Goal: Complete application form: Complete application form

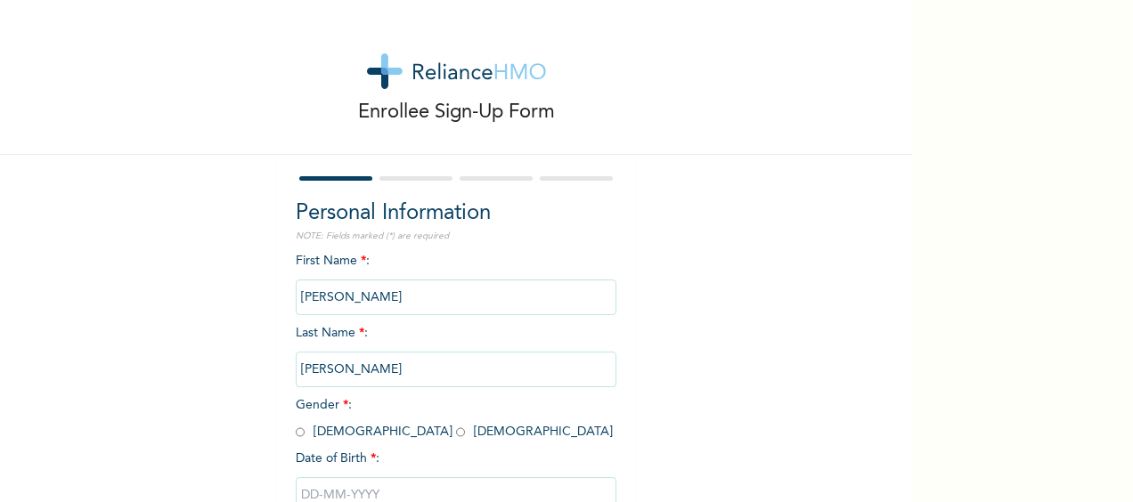
click at [456, 431] on input "radio" at bounding box center [460, 432] width 9 height 17
radio input "true"
click at [345, 487] on input "text" at bounding box center [456, 495] width 321 height 36
select select "9"
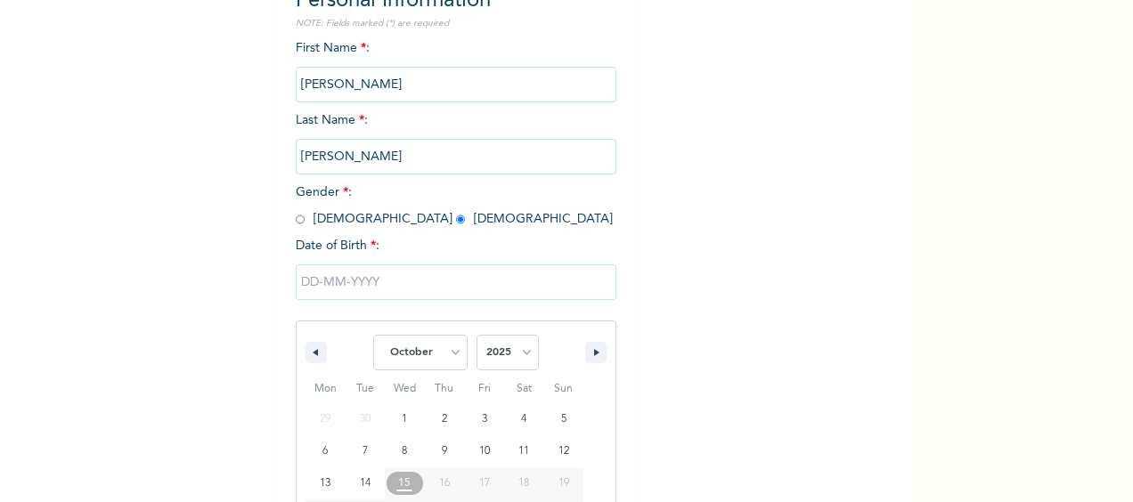
scroll to position [308, 0]
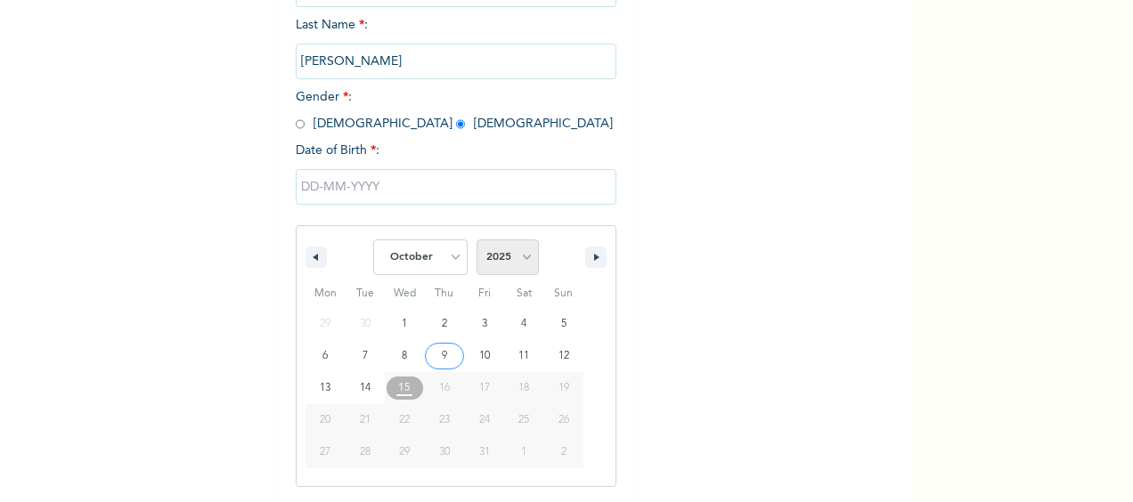
click at [499, 255] on select "2025 2024 2023 2022 2021 2020 2019 2018 2017 2016 2015 2014 2013 2012 2011 2010…" at bounding box center [507, 258] width 62 height 36
select select "1995"
click at [476, 241] on select "2025 2024 2023 2022 2021 2020 2019 2018 2017 2016 2015 2014 2013 2012 2011 2010…" at bounding box center [507, 258] width 62 height 36
type input "[DATE]"
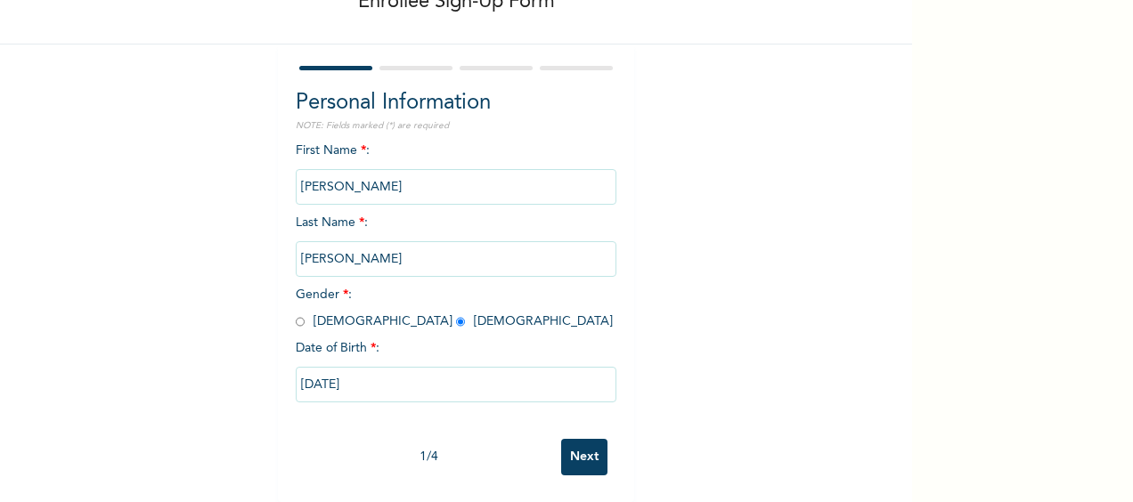
click at [308, 368] on input "[DATE]" at bounding box center [456, 385] width 321 height 36
select select "9"
select select "1995"
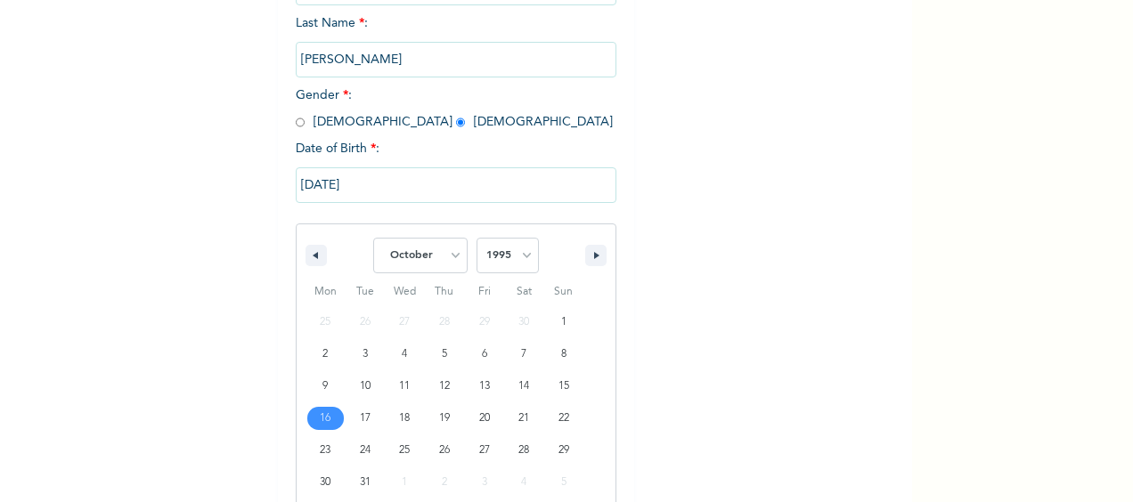
scroll to position [340, 0]
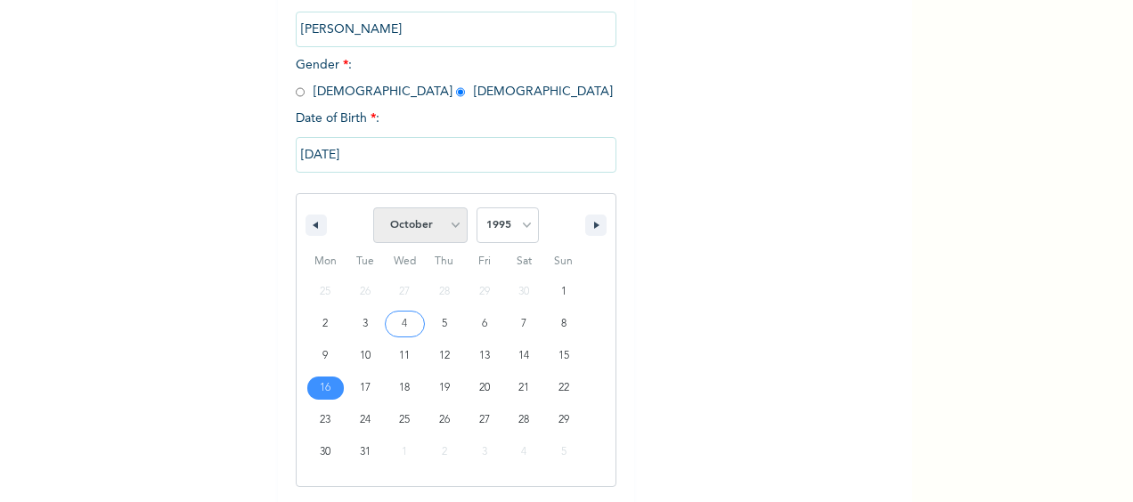
click at [424, 230] on select "January February March April May June July August September October November De…" at bounding box center [420, 225] width 94 height 36
select select "7"
click at [373, 209] on select "January February March April May June July August September October November De…" at bounding box center [420, 225] width 94 height 36
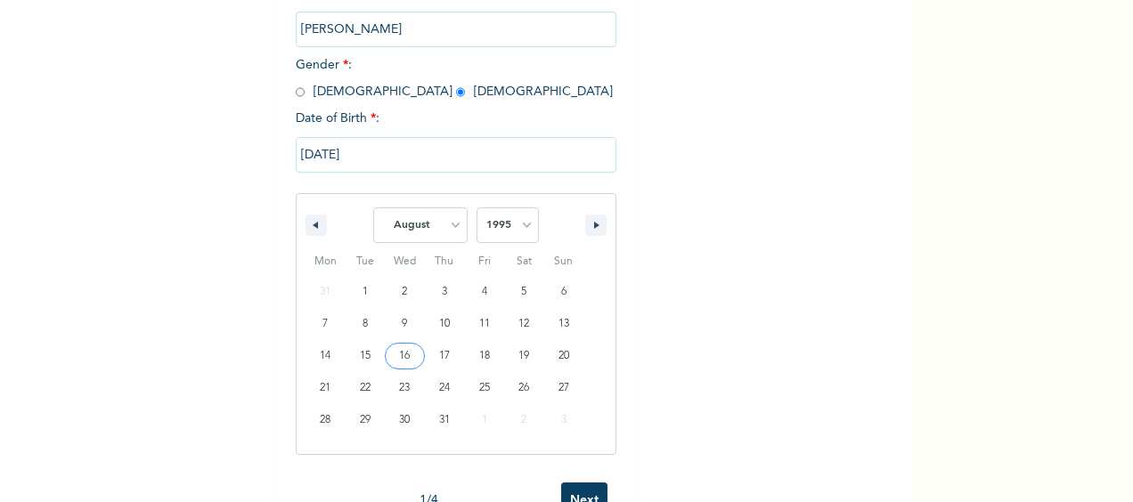
type input "[DATE]"
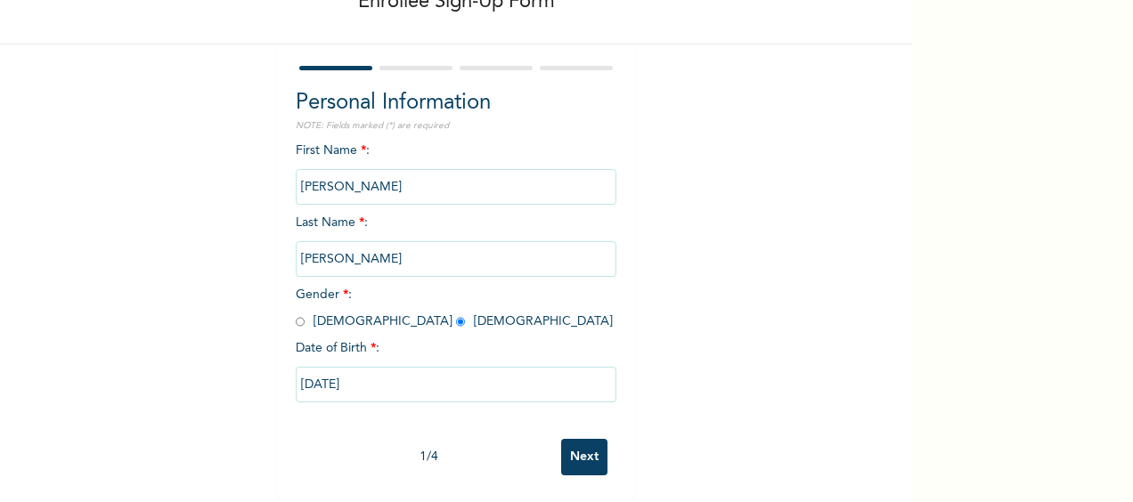
click at [566, 439] on input "Next" at bounding box center [584, 457] width 46 height 37
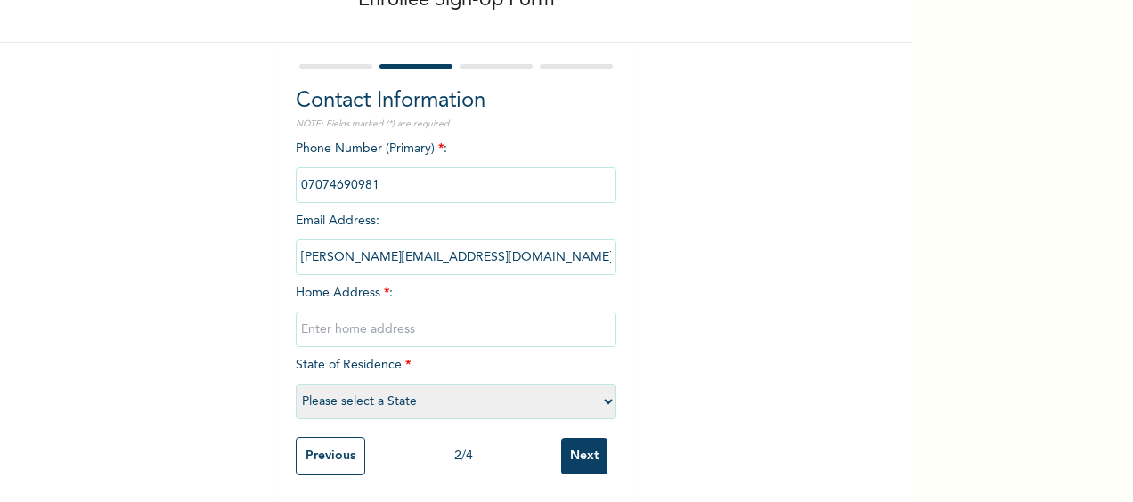
click at [393, 315] on input "text" at bounding box center [456, 330] width 321 height 36
type input "NO 6 [PERSON_NAME][GEOGRAPHIC_DATA][PERSON_NAME] IKEJA"
click at [372, 385] on select "Please select a State [PERSON_NAME] (FCT) [PERSON_NAME] Ibom [GEOGRAPHIC_DATA] …" at bounding box center [456, 402] width 321 height 36
select select "25"
click at [296, 384] on select "Please select a State [PERSON_NAME] (FCT) [PERSON_NAME] Ibom [GEOGRAPHIC_DATA] …" at bounding box center [456, 402] width 321 height 36
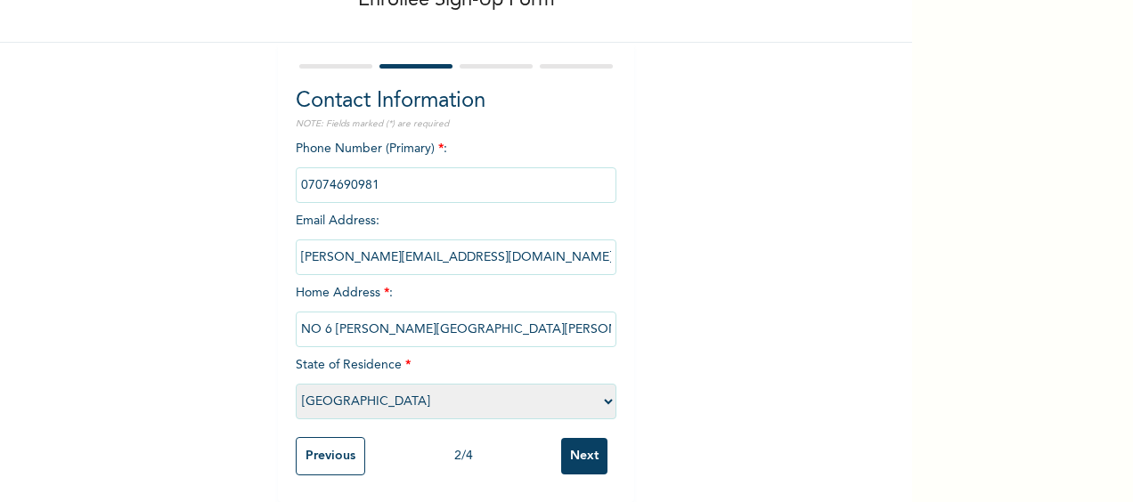
click at [570, 438] on input "Next" at bounding box center [584, 456] width 46 height 37
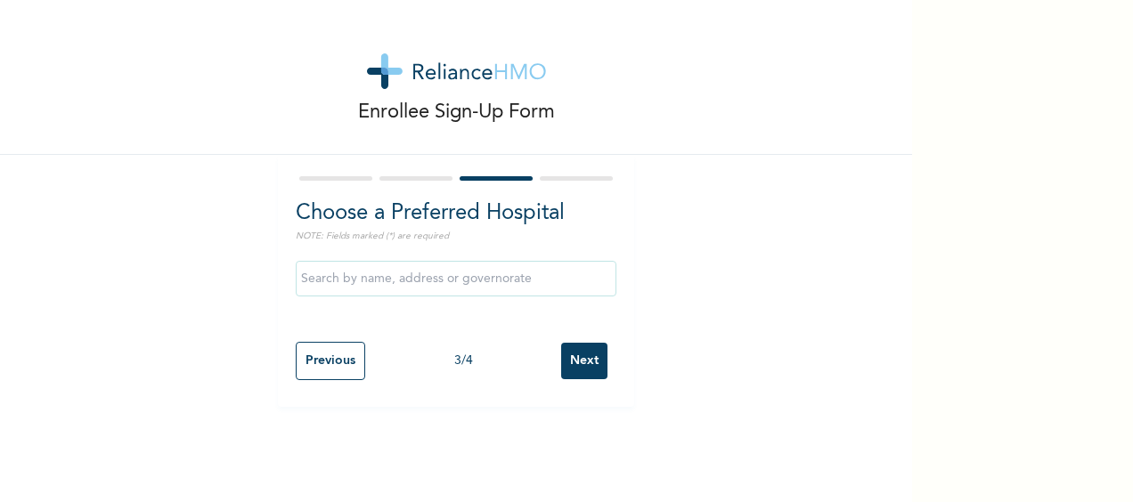
scroll to position [0, 0]
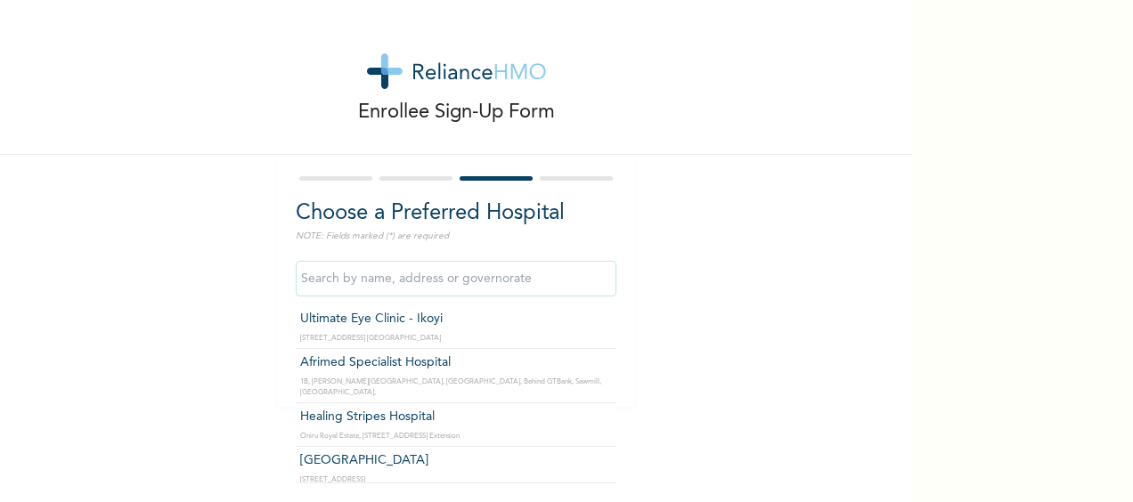
click at [534, 277] on input "text" at bounding box center [456, 279] width 321 height 36
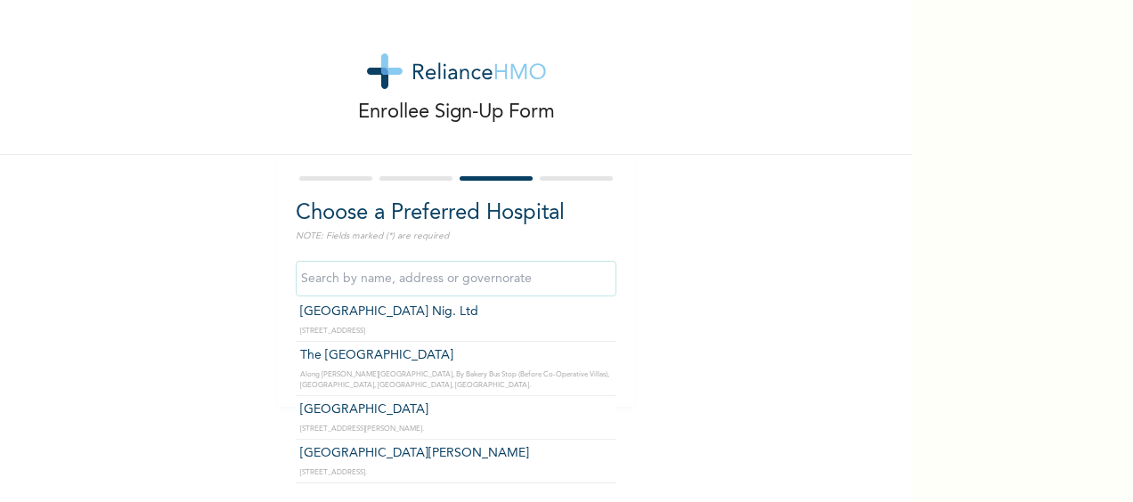
scroll to position [1859, 0]
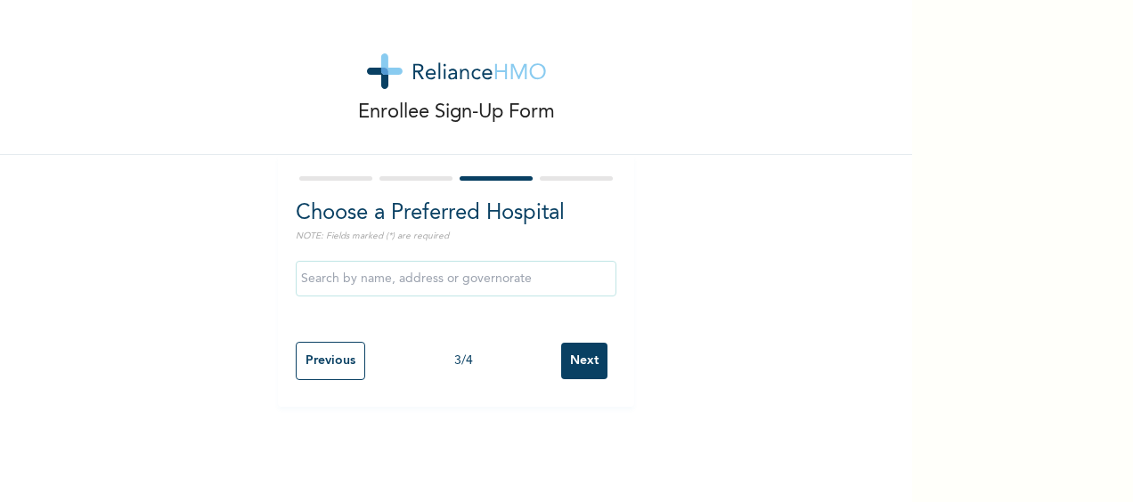
click at [557, 260] on div at bounding box center [456, 278] width 321 height 53
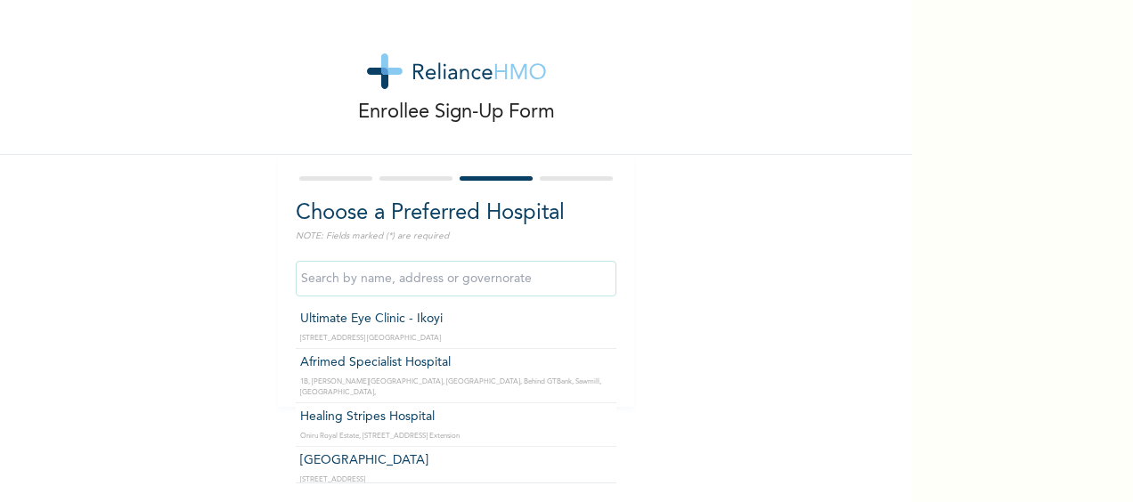
click at [543, 274] on input "text" at bounding box center [456, 279] width 321 height 36
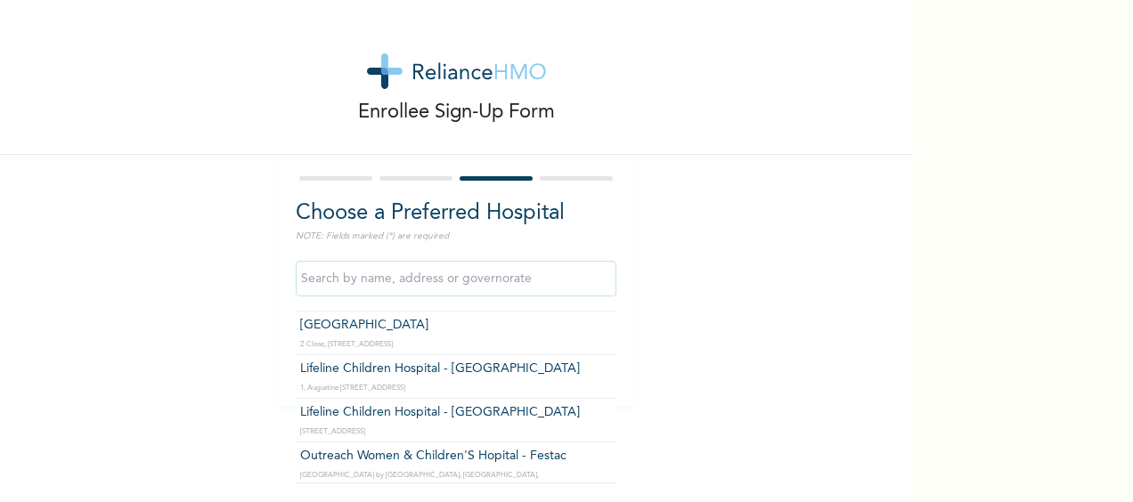
scroll to position [465, 0]
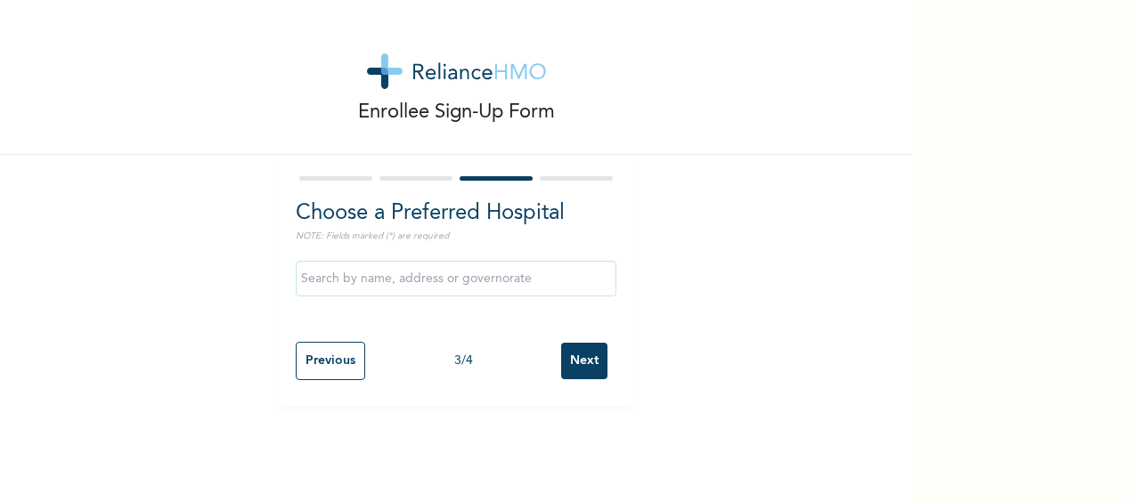
click at [612, 397] on div "Choose a Preferred Hospital NOTE: Fields marked (*) are required Previous 3 / 4…" at bounding box center [456, 281] width 356 height 252
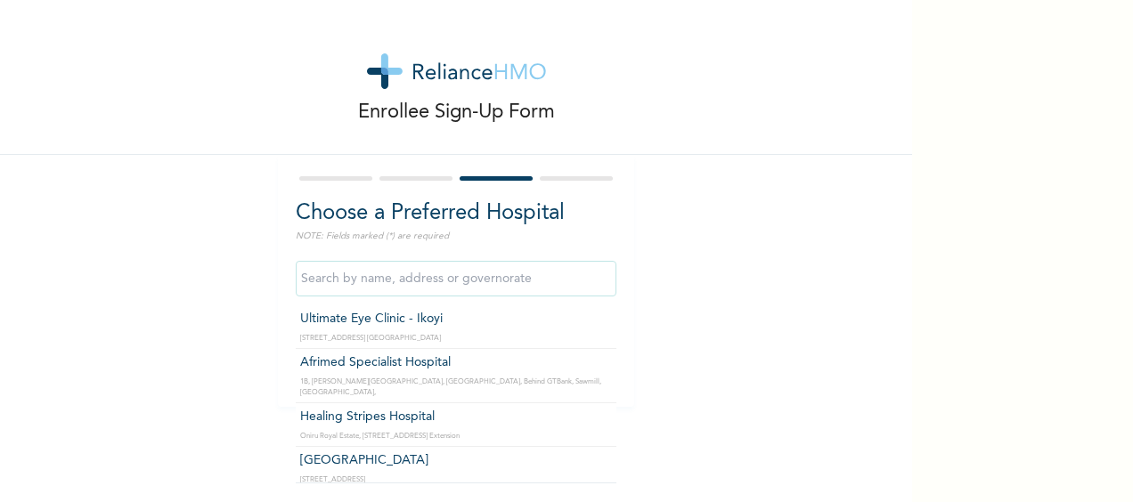
click at [499, 292] on input "text" at bounding box center [456, 279] width 321 height 36
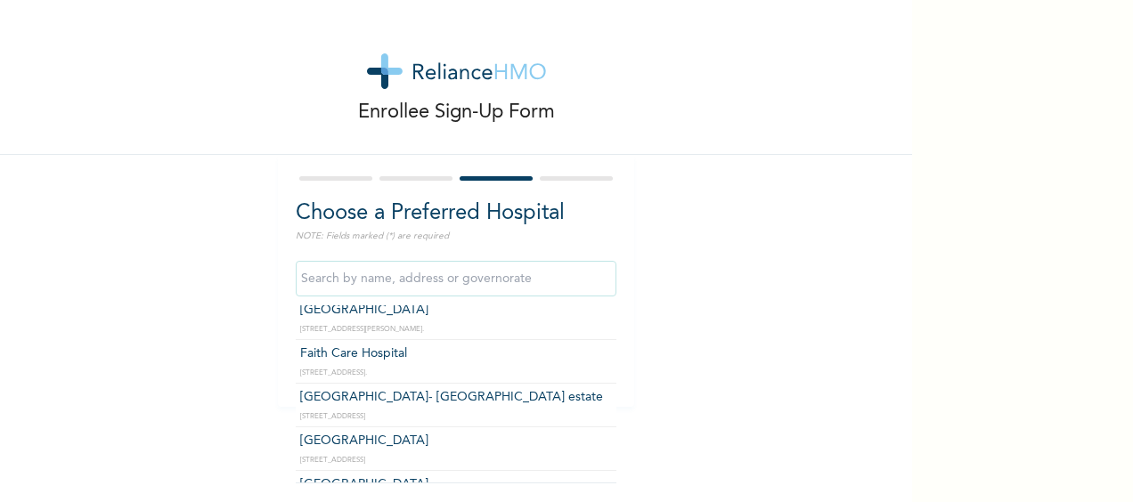
scroll to position [739, 0]
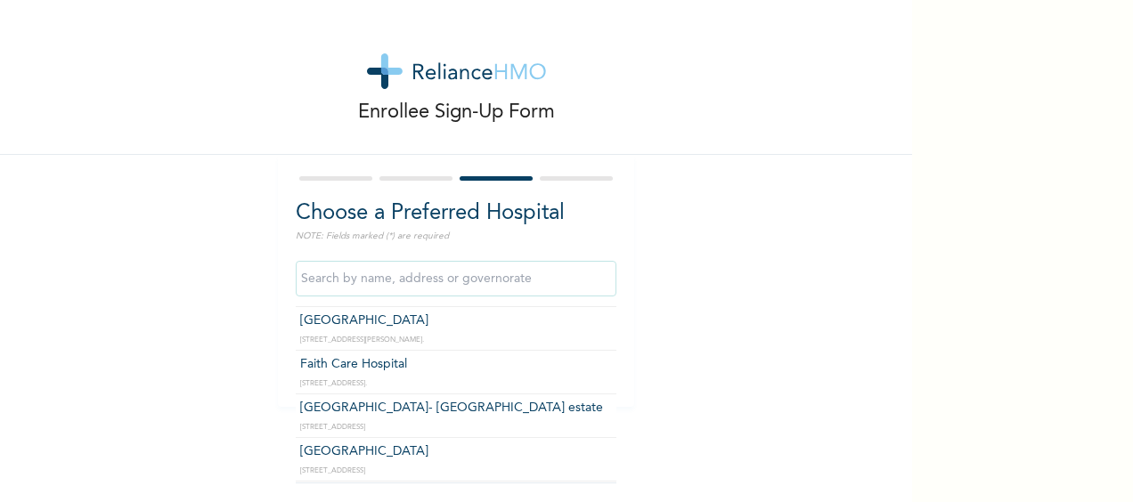
click at [518, 281] on input "text" at bounding box center [456, 279] width 321 height 36
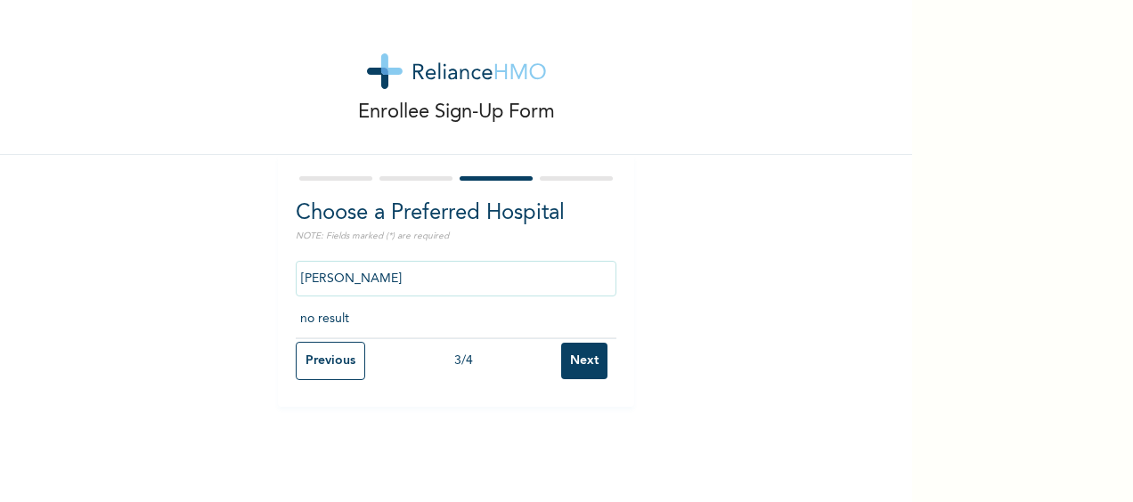
scroll to position [0, 0]
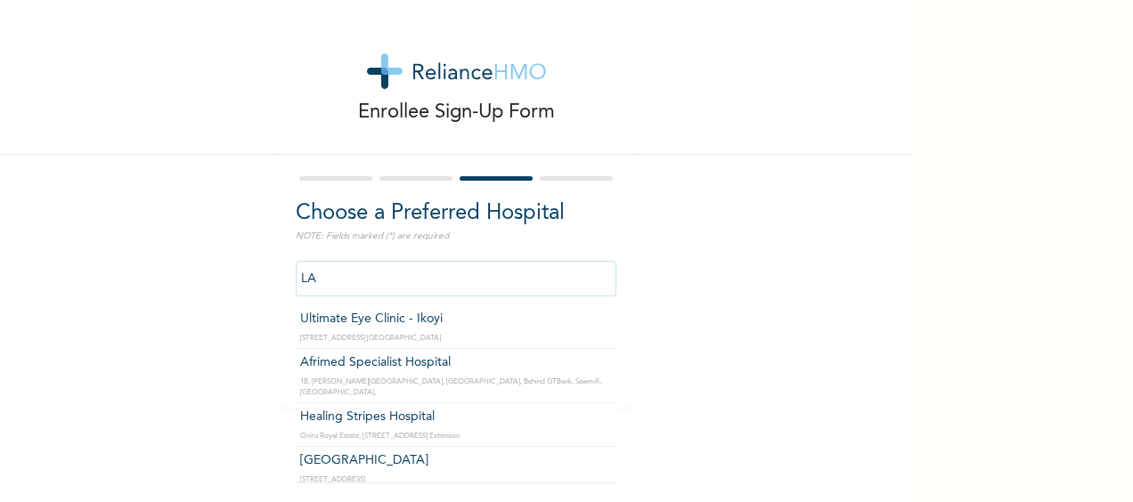
type input "L"
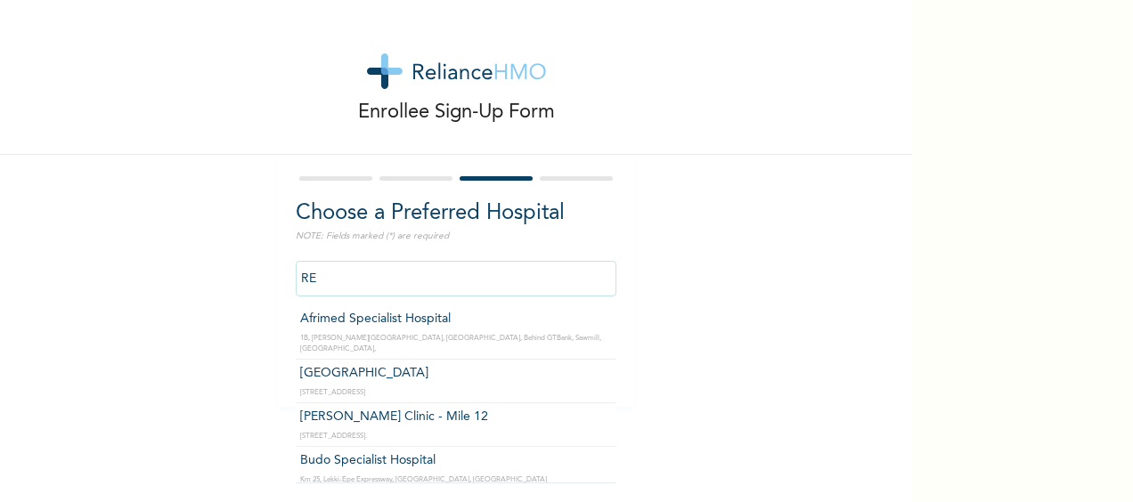
type input "R"
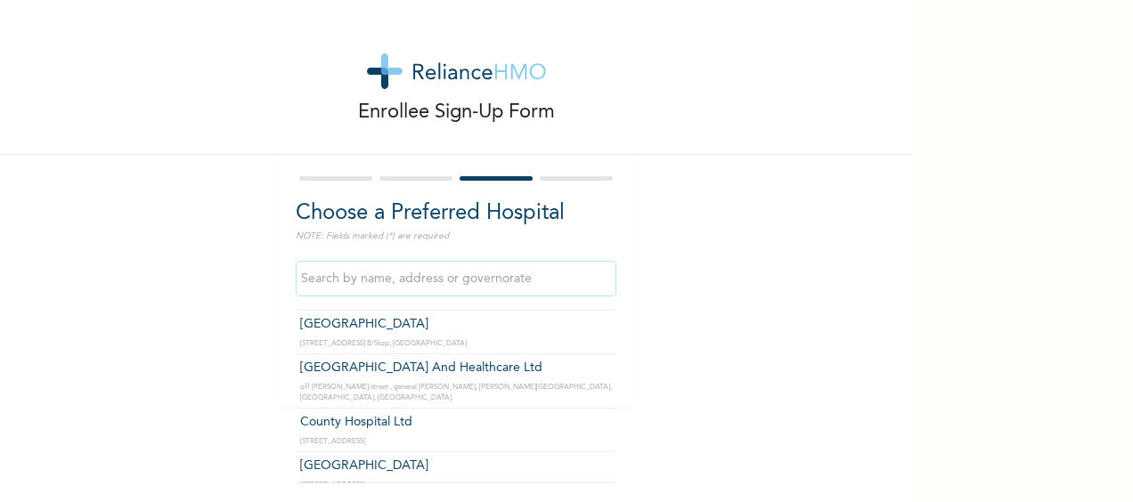
scroll to position [2479, 0]
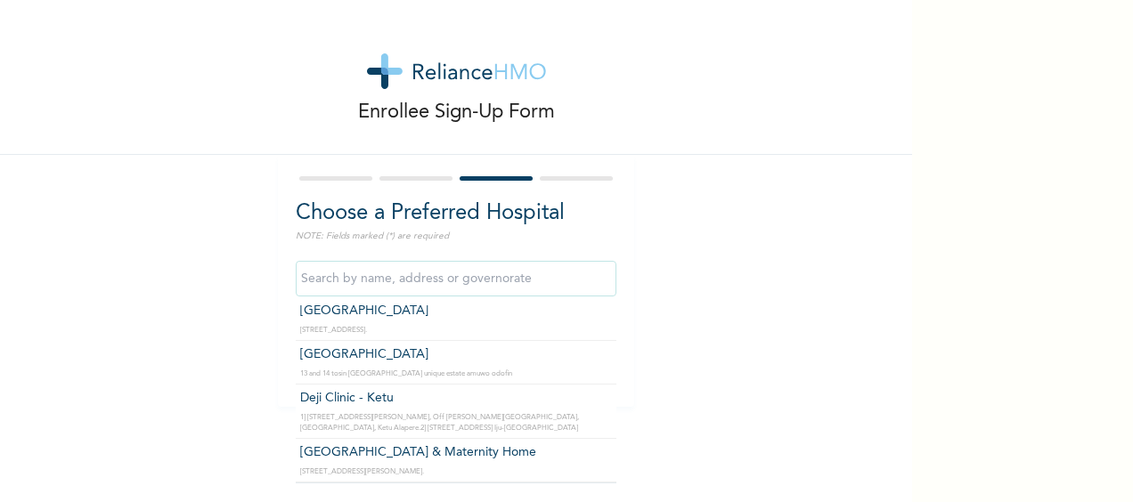
click at [499, 283] on input "text" at bounding box center [456, 279] width 321 height 36
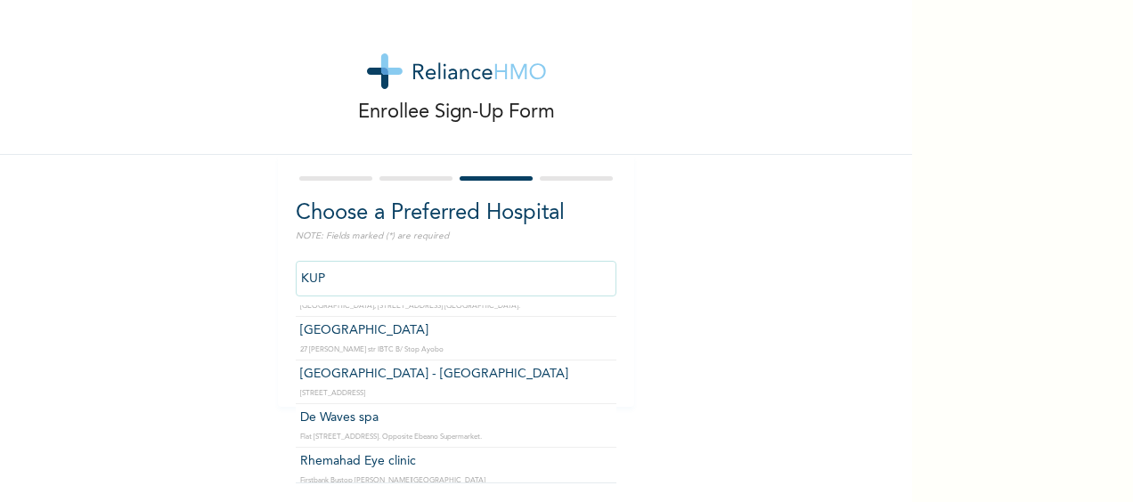
scroll to position [0, 0]
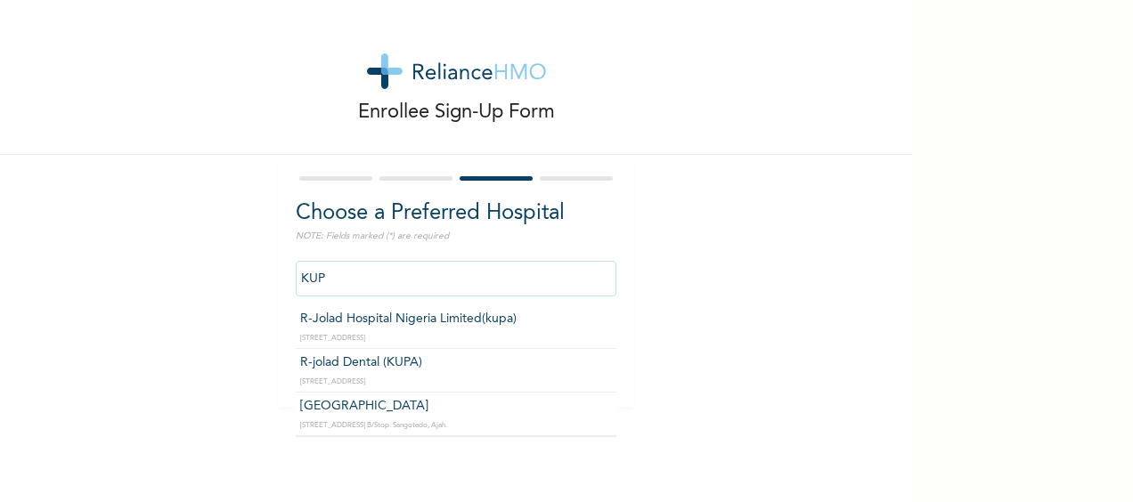
type input "R-Jolad Hospital Nigeria Limited(kupa)"
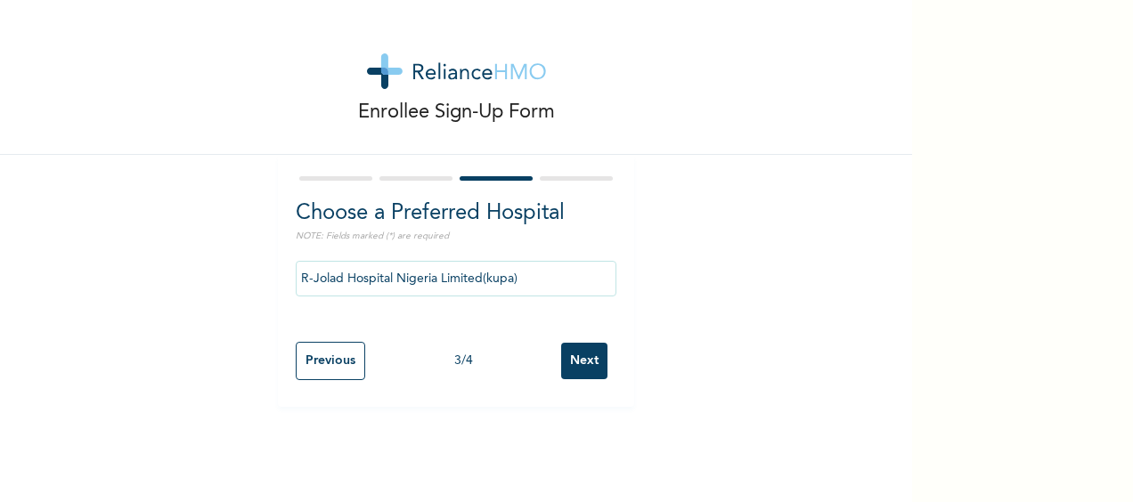
click at [583, 359] on input "Next" at bounding box center [584, 361] width 46 height 37
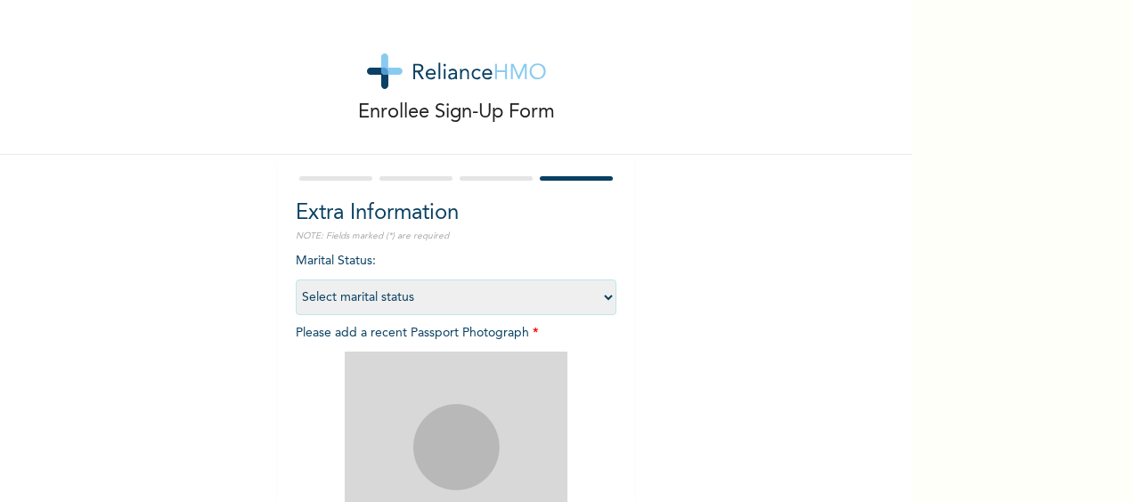
click at [541, 296] on select "Select marital status [DEMOGRAPHIC_DATA] Married [DEMOGRAPHIC_DATA] Widow/[DEMO…" at bounding box center [456, 298] width 321 height 36
select select "1"
click at [296, 280] on select "Select marital status [DEMOGRAPHIC_DATA] Married [DEMOGRAPHIC_DATA] Widow/[DEMO…" at bounding box center [456, 298] width 321 height 36
click at [492, 456] on img at bounding box center [456, 463] width 223 height 223
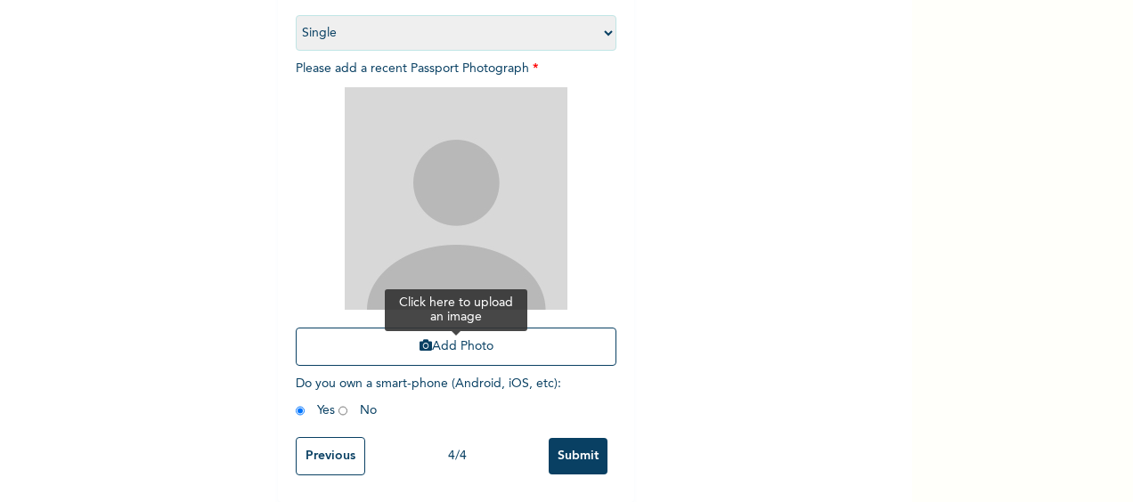
click at [521, 340] on button "Add Photo" at bounding box center [456, 347] width 321 height 38
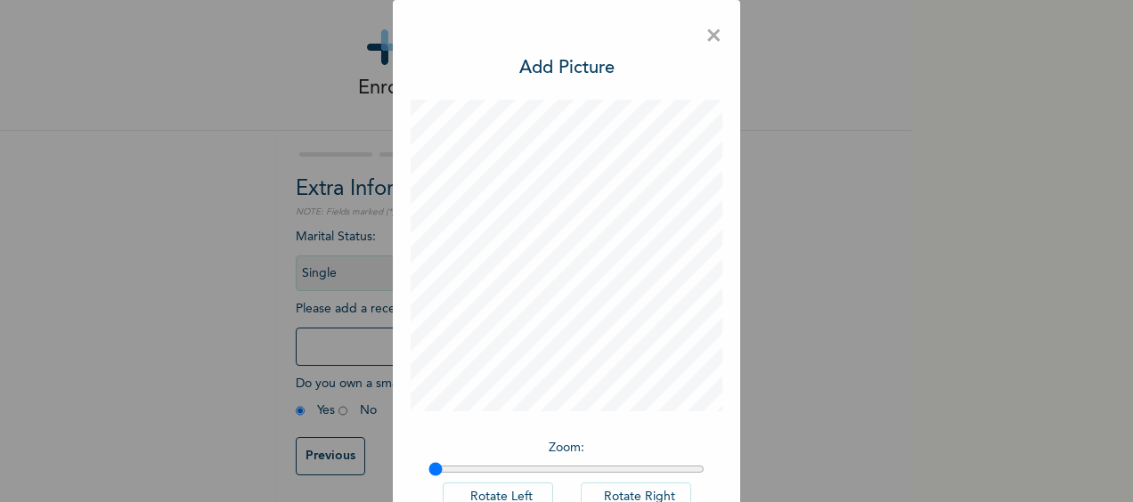
scroll to position [118, 0]
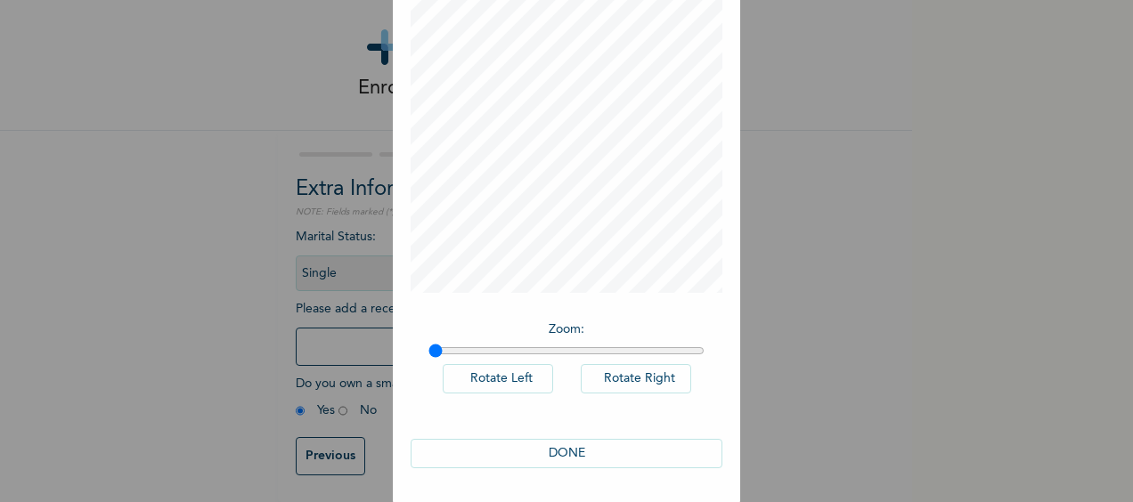
click at [595, 456] on button "DONE" at bounding box center [566, 453] width 312 height 29
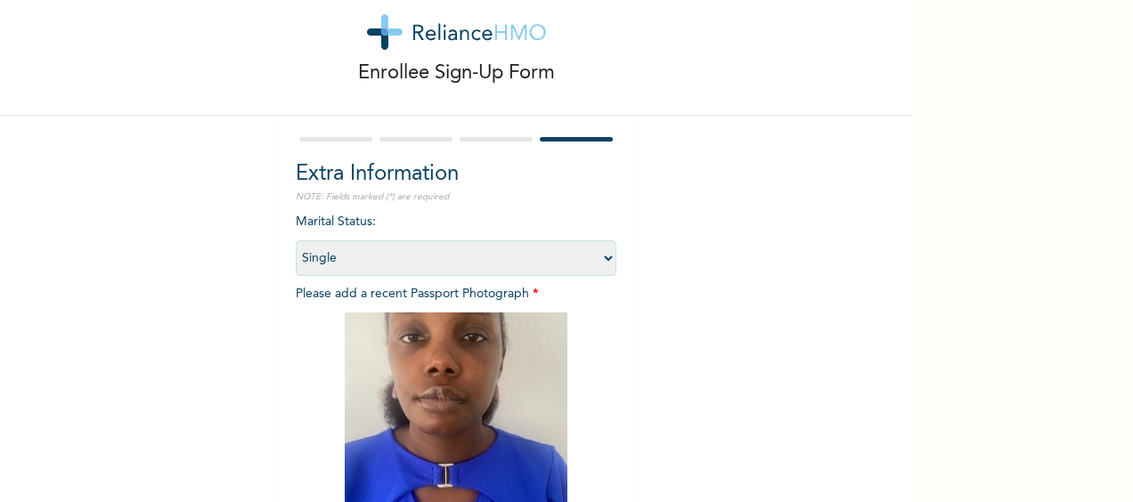
scroll to position [279, 0]
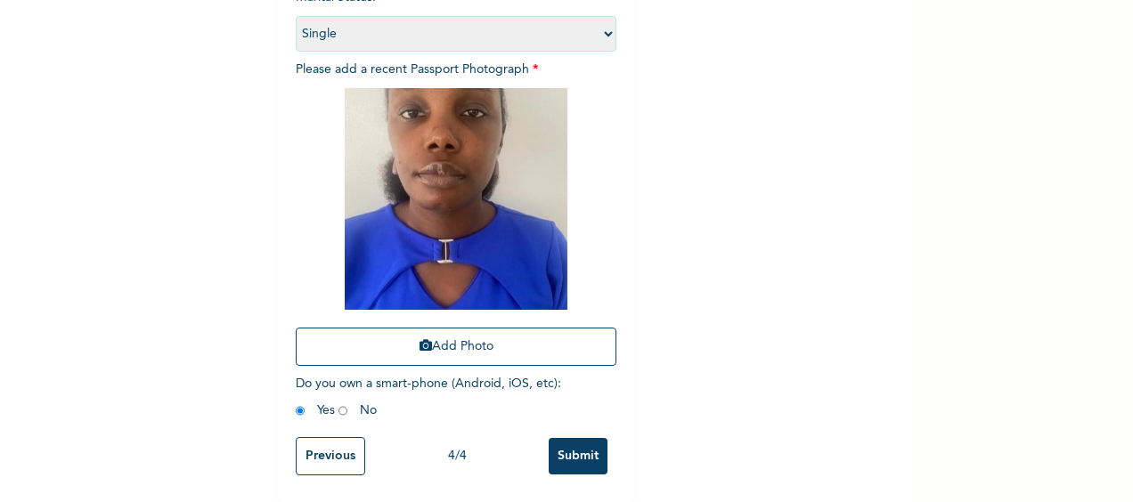
click at [567, 440] on input "Submit" at bounding box center [577, 456] width 59 height 37
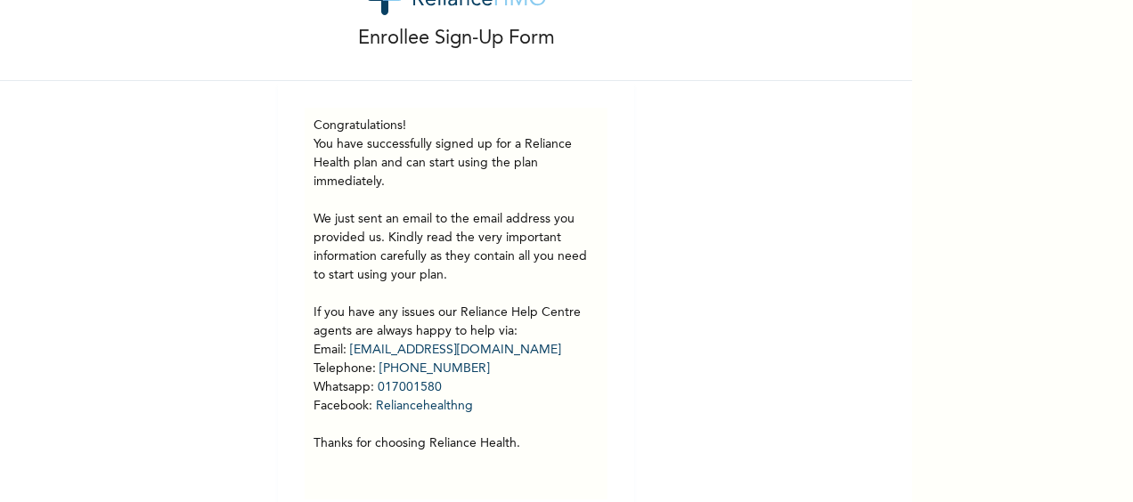
scroll to position [111, 0]
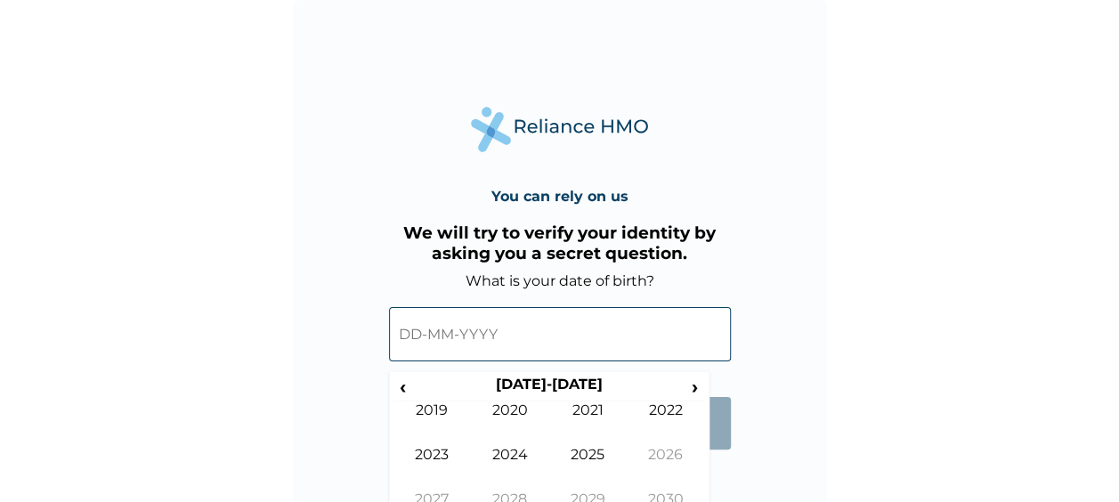
click at [451, 351] on input "text" at bounding box center [560, 334] width 342 height 54
click at [399, 388] on span "‹" at bounding box center [403, 387] width 19 height 22
click at [593, 467] on td "1995" at bounding box center [588, 468] width 78 height 45
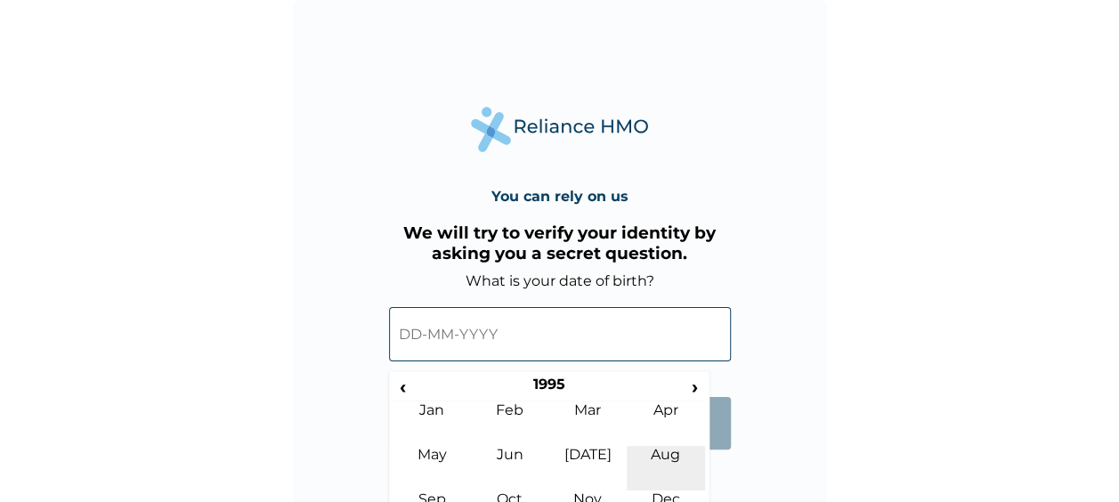
click at [670, 460] on td "Aug" at bounding box center [666, 468] width 78 height 45
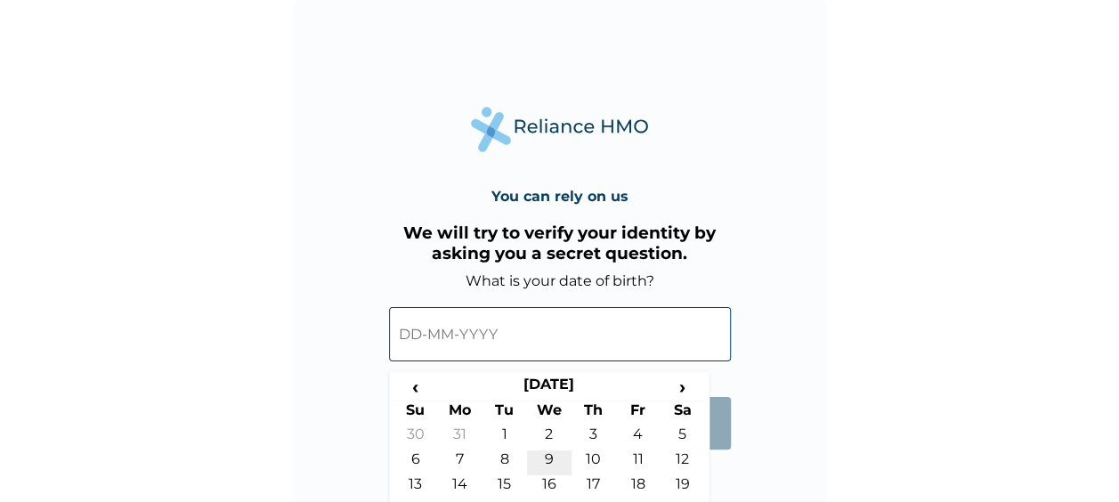
click at [548, 474] on td "9" at bounding box center [549, 463] width 45 height 25
click at [517, 333] on input "09-08-1995" at bounding box center [560, 334] width 342 height 54
click at [545, 475] on td "16" at bounding box center [549, 487] width 45 height 25
type input "16-08-1995"
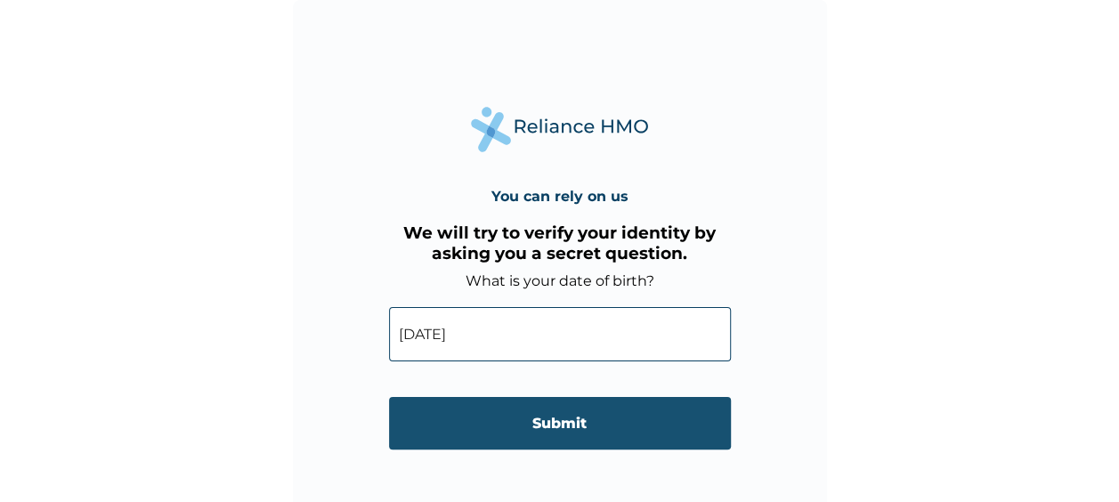
click at [578, 427] on input "Submit" at bounding box center [560, 423] width 342 height 53
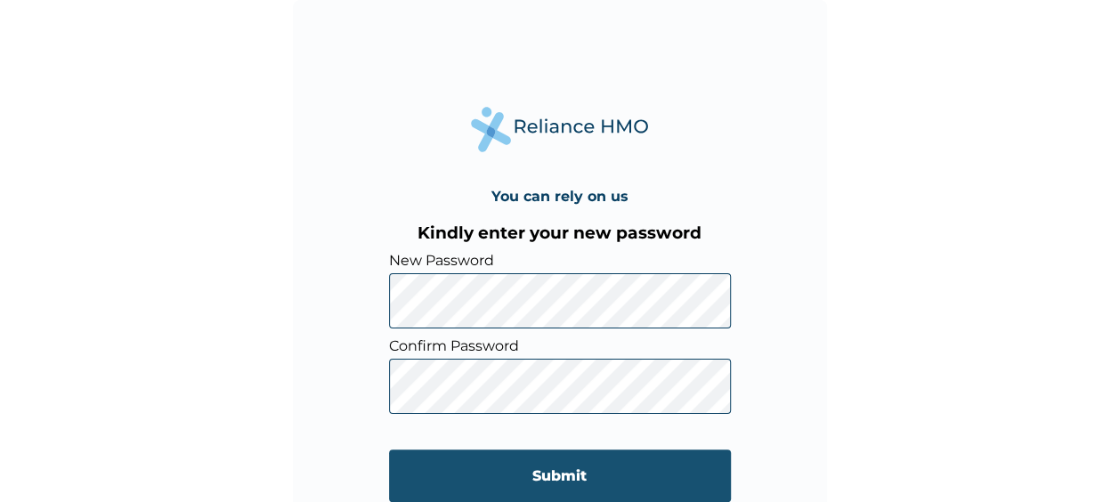
click at [495, 468] on input "Submit" at bounding box center [560, 476] width 342 height 53
